Goal: Transaction & Acquisition: Purchase product/service

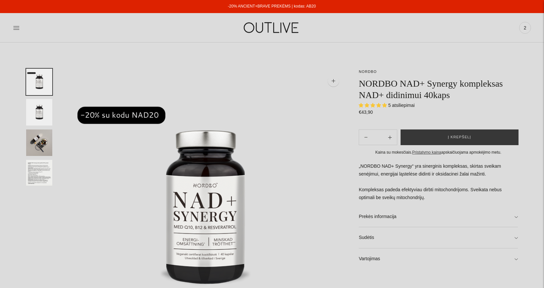
select select "**********"
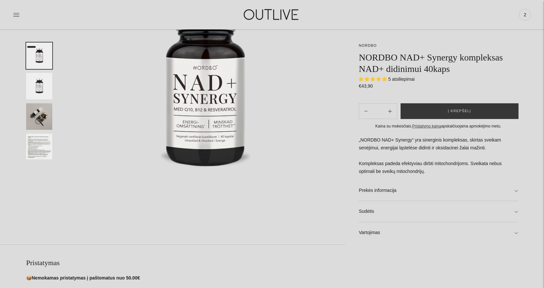
scroll to position [163, 0]
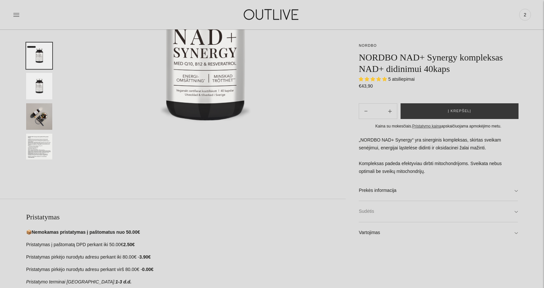
click at [381, 213] on link "Sudėtis" at bounding box center [438, 211] width 159 height 21
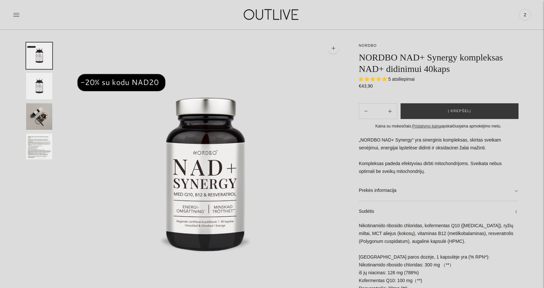
scroll to position [0, 0]
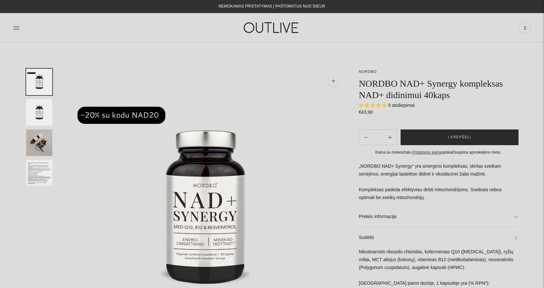
click at [437, 136] on button "Į krepšelį" at bounding box center [459, 137] width 118 height 16
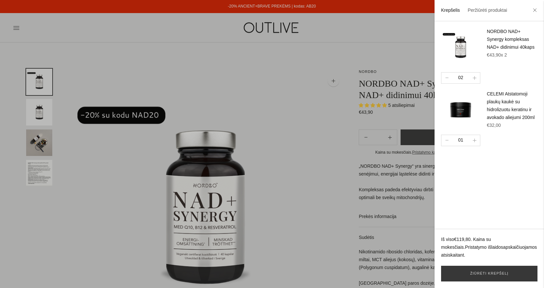
click at [262, 76] on div at bounding box center [272, 144] width 544 height 288
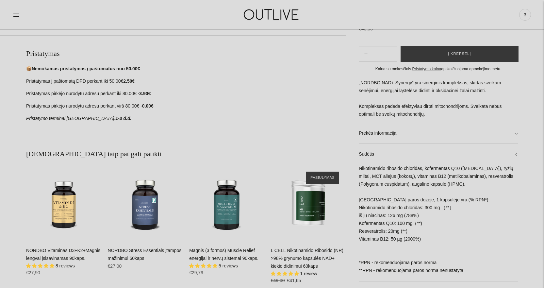
scroll to position [392, 0]
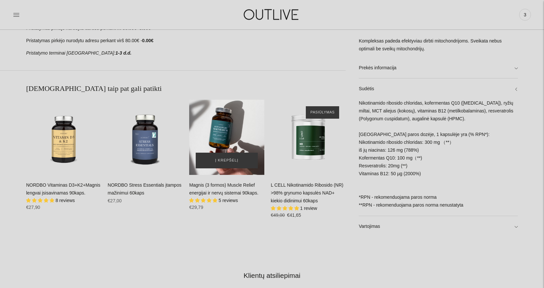
click at [225, 138] on div "Magnis (3 formos) Muscle Relief energijai ir nervų sistemai 90kaps.\a" at bounding box center [226, 137] width 75 height 75
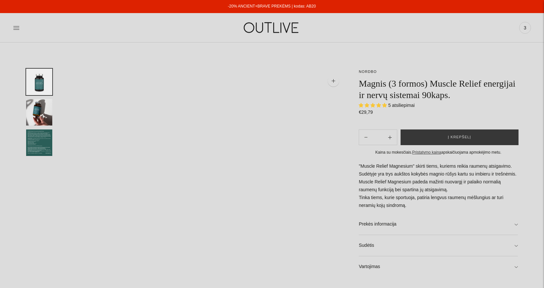
select select "**********"
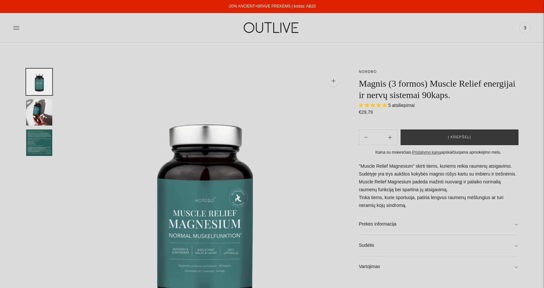
click at [523, 30] on span "3" at bounding box center [524, 27] width 9 height 9
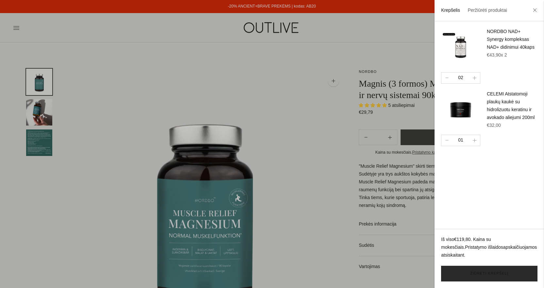
click at [483, 274] on link "Žiūrėti krepšelį" at bounding box center [489, 274] width 96 height 16
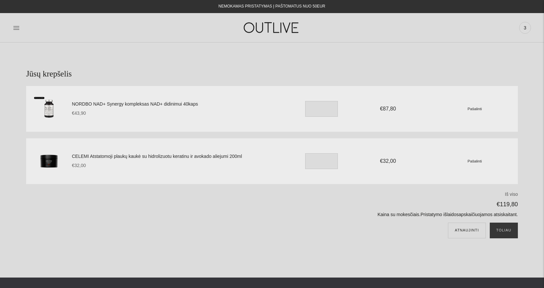
click at [476, 162] on small "Pašalinti" at bounding box center [474, 161] width 14 height 4
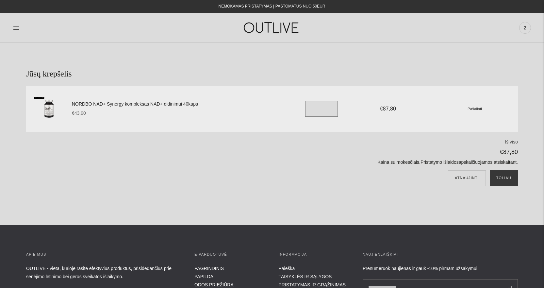
drag, startPoint x: 318, startPoint y: 107, endPoint x: 299, endPoint y: 107, distance: 19.0
click at [299, 107] on div "NORDBO NAD+ Synergy kompleksas NAD+ didinimui 40kaps €43,90 Unit price / per * …" at bounding box center [295, 109] width 446 height 30
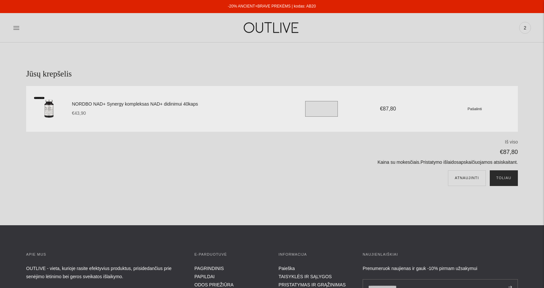
type input "*"
click at [495, 178] on button "Toliau" at bounding box center [504, 178] width 28 height 16
